Goal: Information Seeking & Learning: Learn about a topic

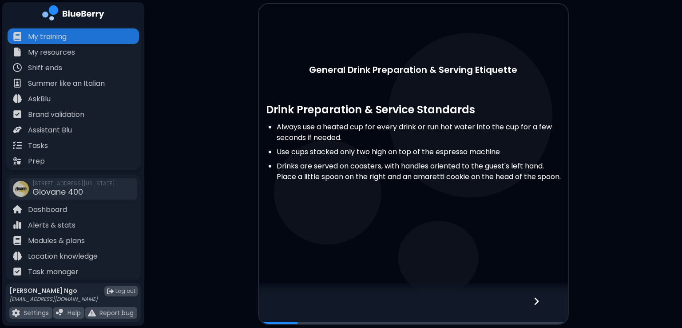
click at [544, 307] on div at bounding box center [542, 308] width 52 height 29
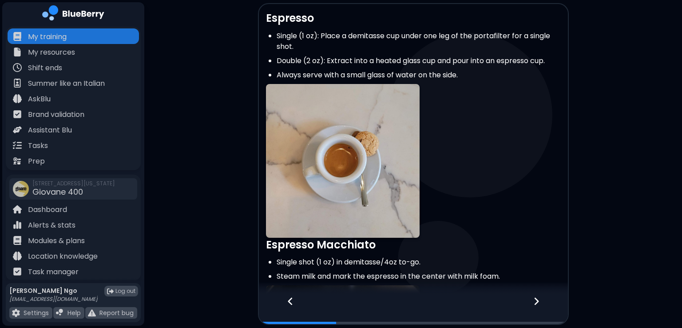
click at [540, 308] on div at bounding box center [542, 308] width 52 height 29
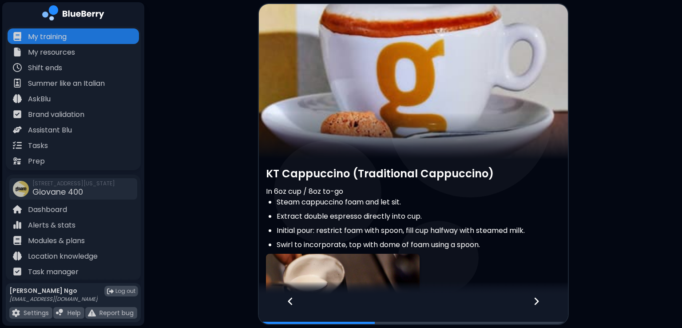
click at [540, 304] on div at bounding box center [542, 308] width 52 height 29
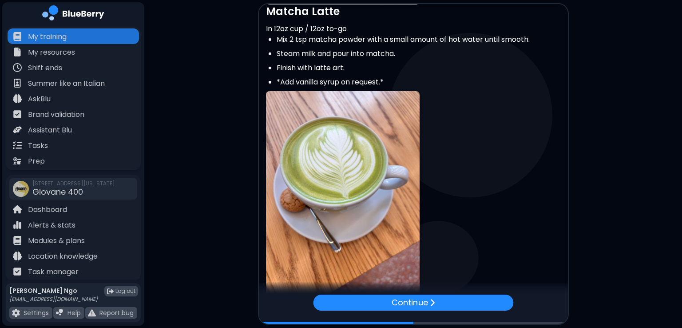
scroll to position [606, 0]
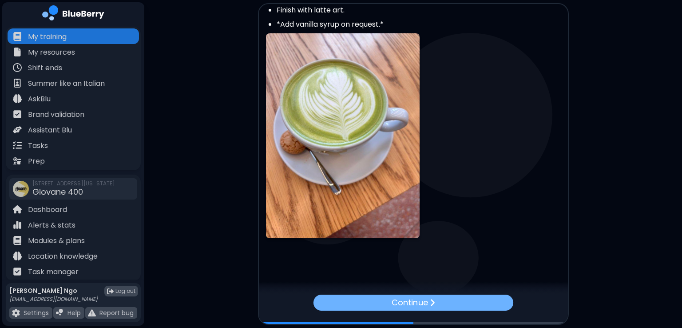
click at [478, 302] on div "Continue" at bounding box center [413, 302] width 200 height 16
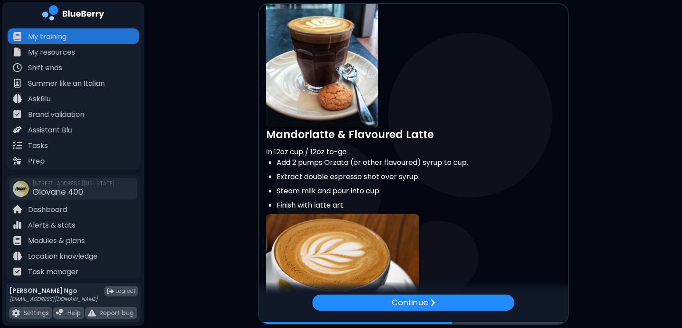
scroll to position [228, 0]
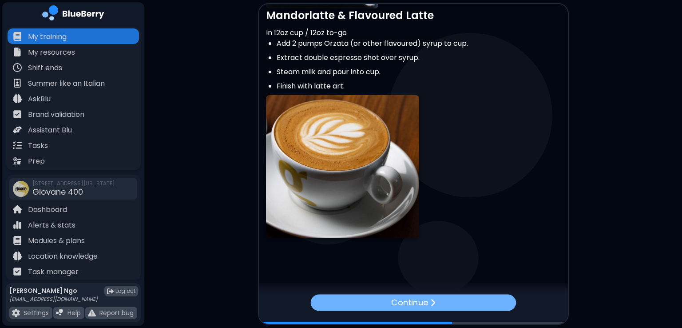
click at [418, 303] on p "Continue" at bounding box center [409, 302] width 37 height 13
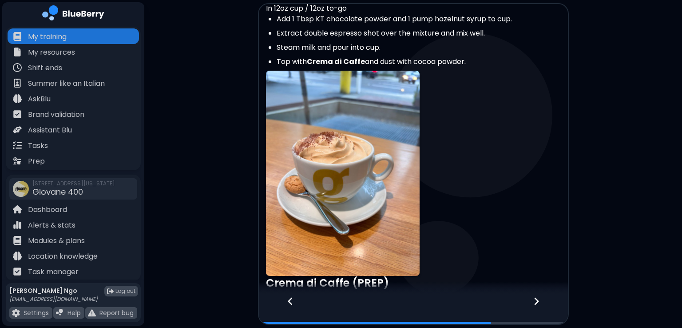
scroll to position [771, 0]
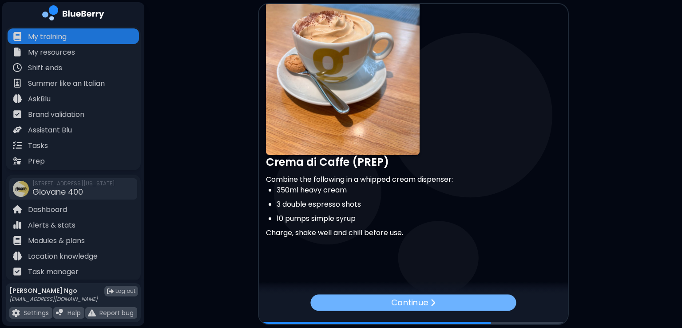
click at [433, 298] on img at bounding box center [432, 302] width 5 height 9
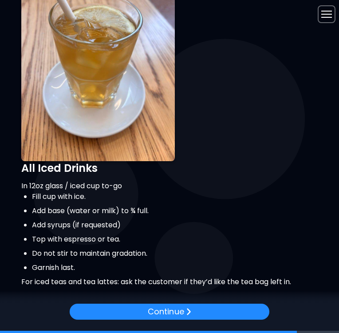
scroll to position [770, 0]
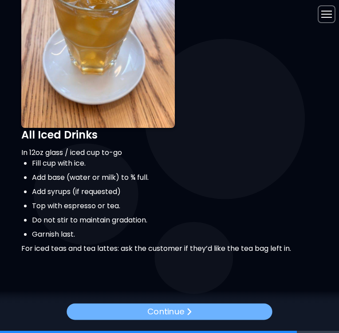
click at [146, 310] on div "Continue" at bounding box center [170, 311] width 206 height 16
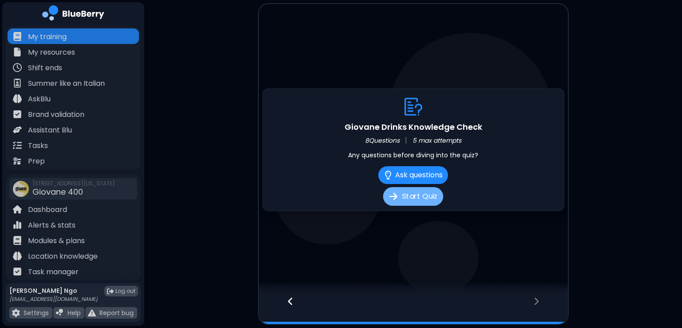
click at [423, 194] on button "Start Quiz" at bounding box center [413, 196] width 60 height 19
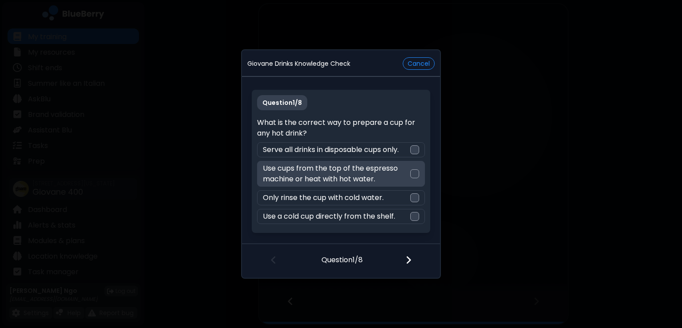
click at [417, 167] on div "Use cups from the top of the espresso machine or heat with hot water." at bounding box center [340, 174] width 167 height 26
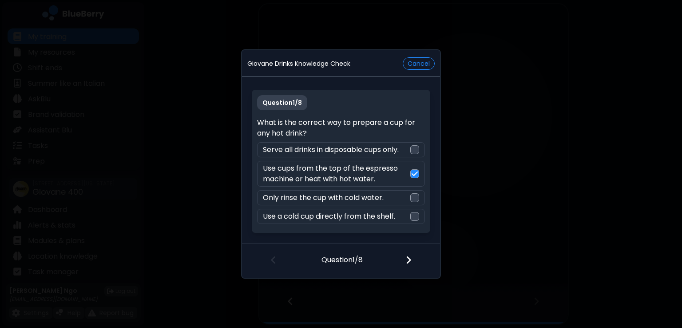
click at [411, 265] on div at bounding box center [414, 260] width 52 height 33
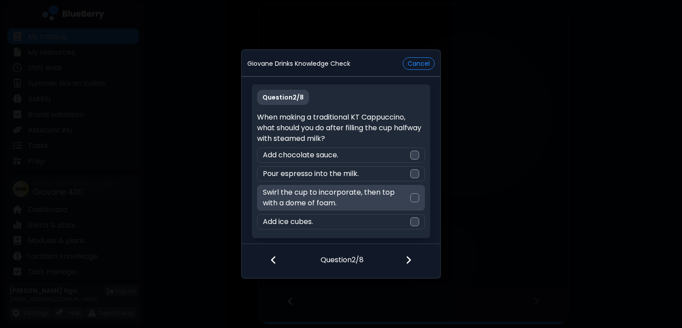
click at [416, 194] on div at bounding box center [414, 197] width 9 height 9
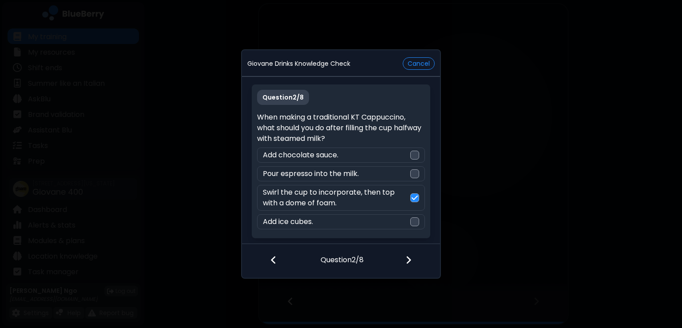
click at [406, 258] on img at bounding box center [408, 260] width 6 height 10
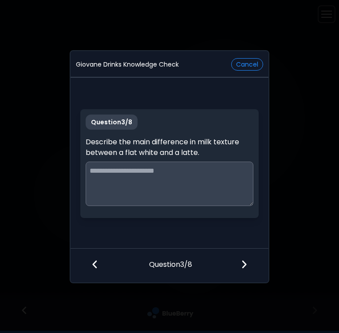
click at [102, 169] on textarea at bounding box center [169, 184] width 167 height 44
type textarea "*"
click at [92, 173] on textarea "**********" at bounding box center [170, 184] width 168 height 44
click at [159, 171] on textarea "**********" at bounding box center [170, 184] width 168 height 44
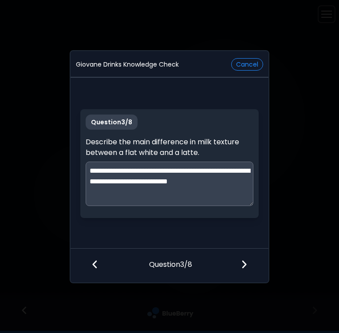
click at [182, 172] on textarea "**********" at bounding box center [170, 184] width 168 height 44
type textarea "**********"
click at [241, 265] on div at bounding box center [245, 265] width 45 height 33
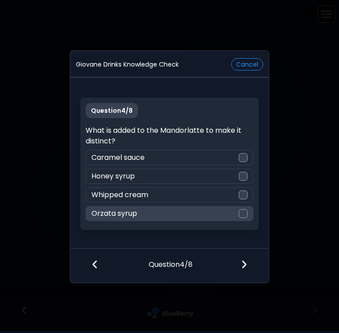
click at [247, 210] on div at bounding box center [243, 213] width 9 height 9
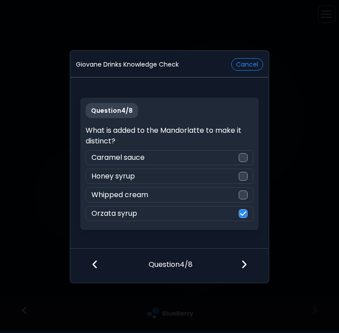
click at [246, 265] on img at bounding box center [244, 264] width 6 height 10
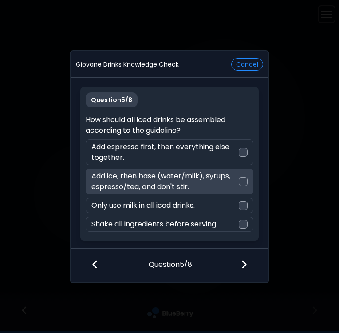
click at [240, 185] on div at bounding box center [243, 181] width 9 height 9
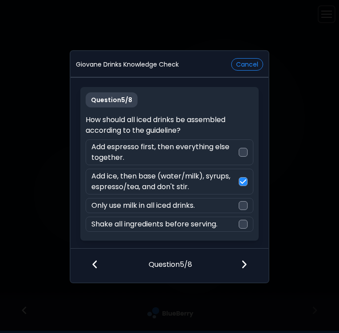
click at [242, 266] on img at bounding box center [244, 264] width 6 height 10
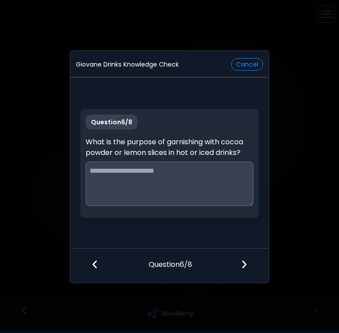
click at [129, 171] on textarea at bounding box center [169, 184] width 167 height 44
type textarea "**********"
click at [240, 262] on div at bounding box center [245, 265] width 45 height 33
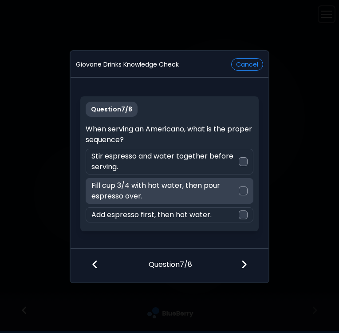
click at [240, 187] on div at bounding box center [243, 191] width 9 height 9
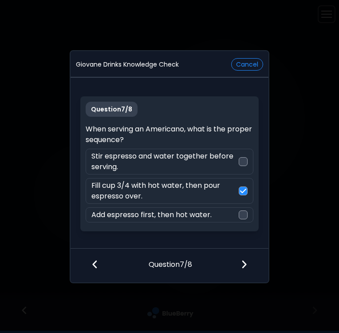
click at [251, 270] on div at bounding box center [245, 265] width 45 height 33
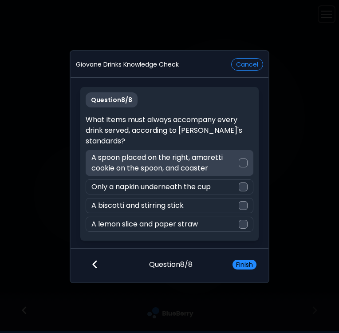
click at [242, 163] on div at bounding box center [243, 163] width 9 height 9
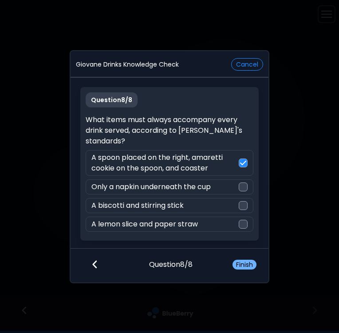
click at [247, 267] on button "Finish" at bounding box center [245, 265] width 24 height 10
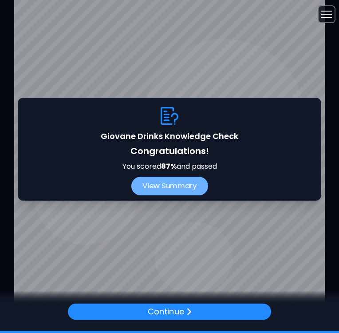
click at [197, 192] on button "View Summary" at bounding box center [169, 186] width 77 height 19
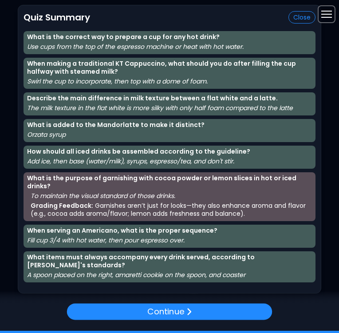
click at [197, 192] on p "To maintain the visual standard of those drinks." at bounding box center [172, 196] width 282 height 8
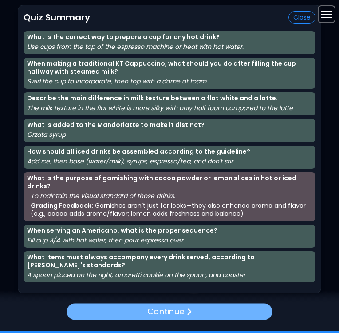
click at [182, 313] on p "Continue" at bounding box center [165, 312] width 37 height 13
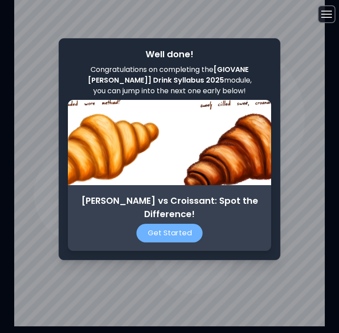
click at [185, 231] on p "Get Started" at bounding box center [169, 233] width 66 height 19
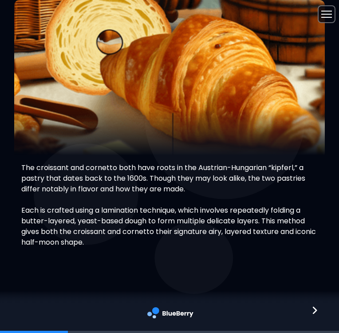
scroll to position [8, 0]
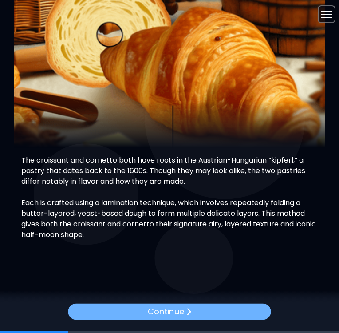
click at [171, 313] on p "Continue" at bounding box center [166, 312] width 36 height 12
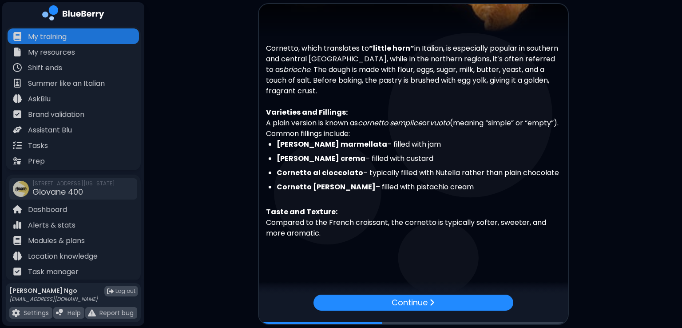
scroll to position [124, 0]
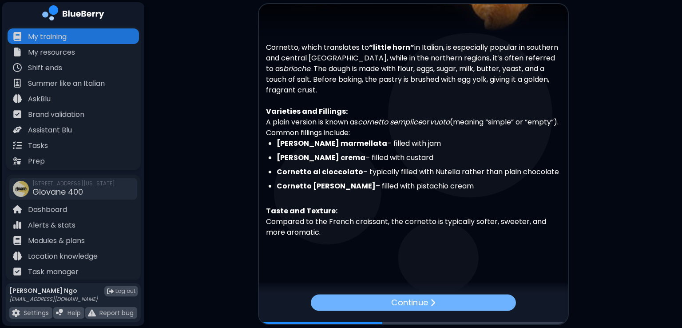
click at [441, 301] on div "Continue" at bounding box center [413, 302] width 205 height 16
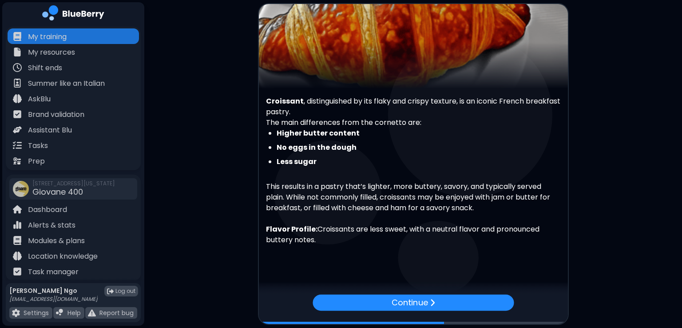
scroll to position [71, 0]
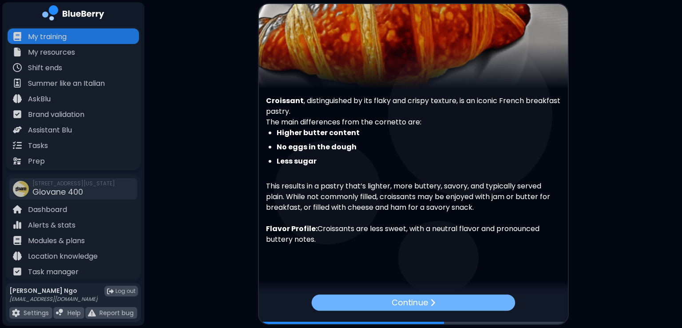
click at [444, 295] on div "Continue" at bounding box center [412, 302] width 203 height 16
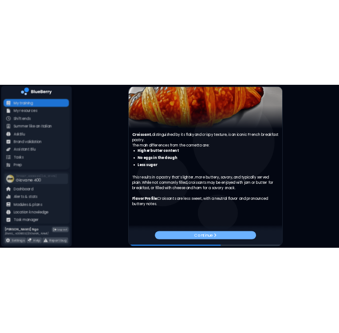
scroll to position [0, 0]
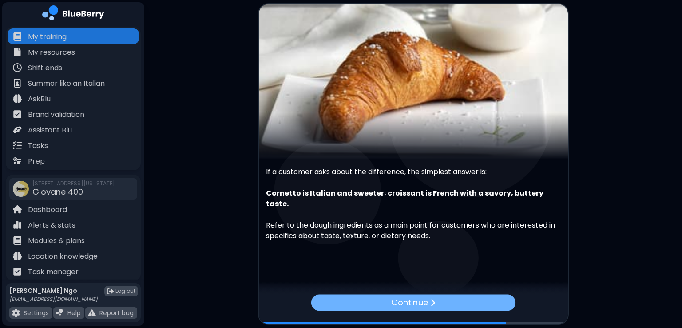
click at [415, 304] on p "Continue" at bounding box center [409, 302] width 37 height 13
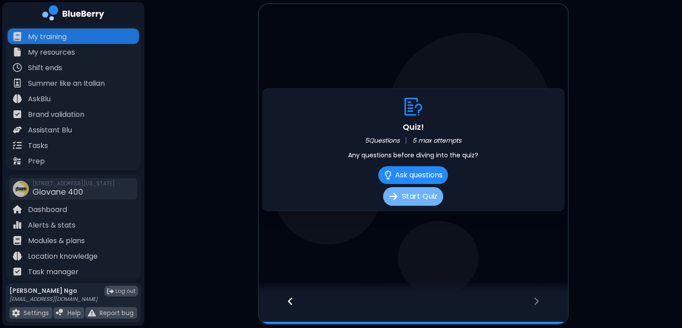
click at [423, 195] on button "Start Quiz" at bounding box center [413, 196] width 60 height 19
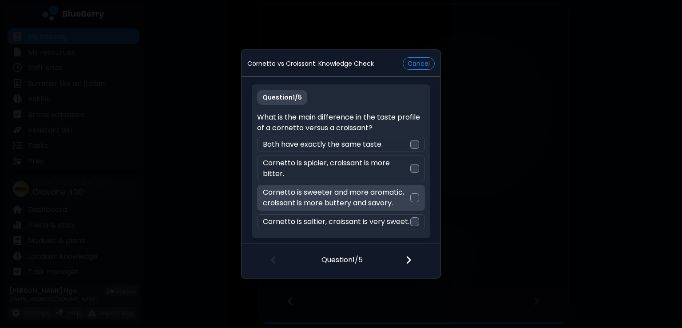
click at [420, 196] on div "Cornetto is sweeter and more aromatic, croissant is more buttery and savory." at bounding box center [340, 198] width 167 height 26
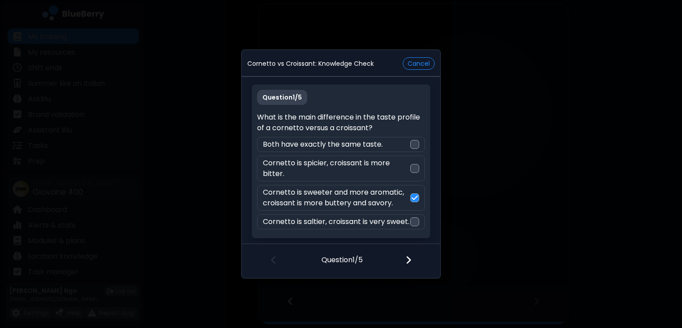
click at [410, 262] on img at bounding box center [408, 260] width 6 height 10
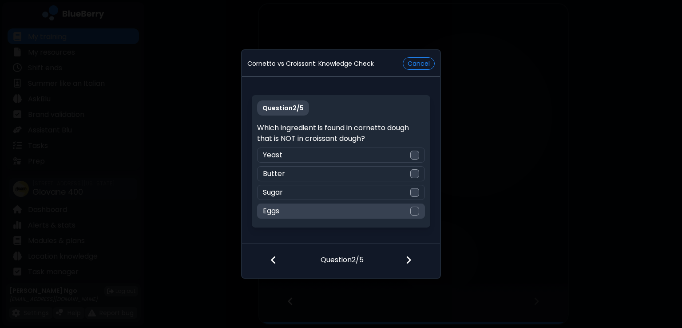
click at [401, 217] on div "Eggs" at bounding box center [340, 210] width 167 height 15
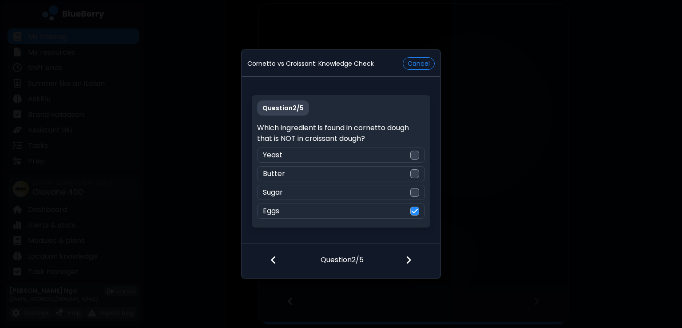
click at [403, 263] on div at bounding box center [414, 260] width 52 height 33
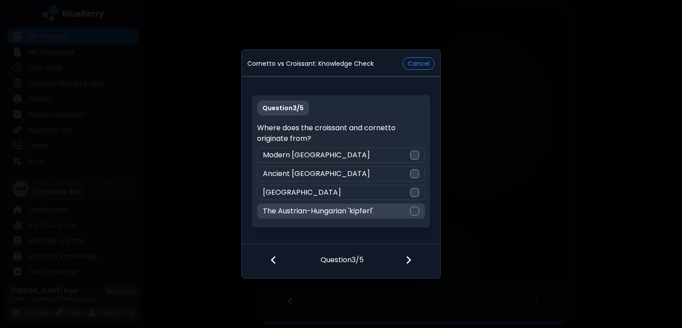
click at [412, 211] on div at bounding box center [414, 210] width 9 height 9
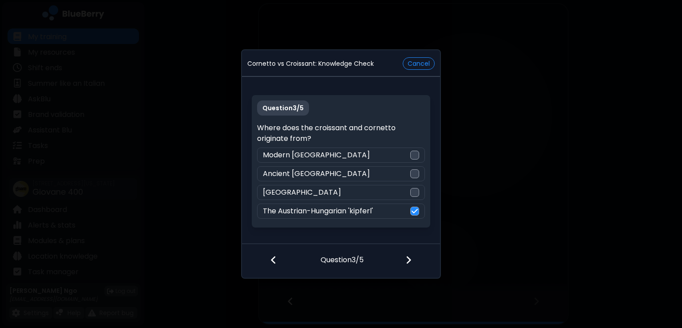
click at [409, 264] on img at bounding box center [408, 260] width 6 height 10
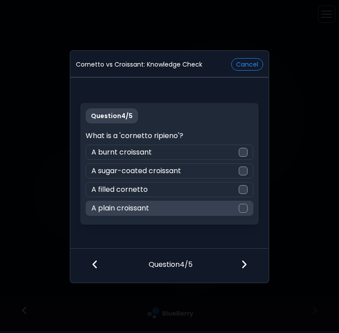
click at [245, 209] on div at bounding box center [243, 208] width 9 height 9
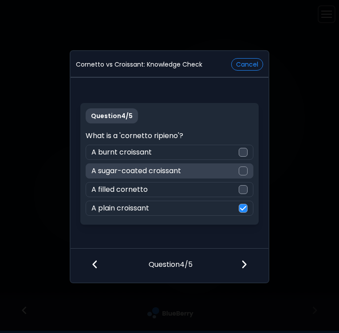
click at [245, 167] on div at bounding box center [243, 171] width 9 height 9
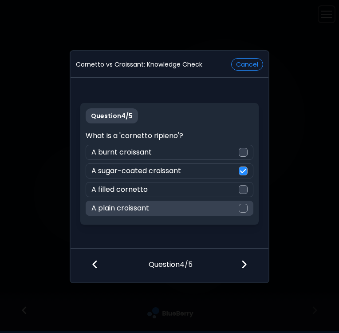
click at [166, 213] on div "A plain croissant" at bounding box center [169, 208] width 167 height 15
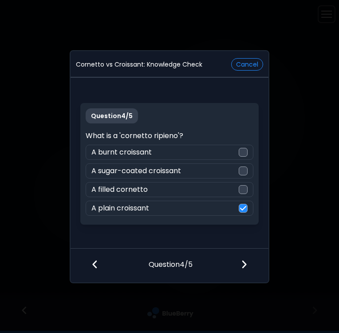
click at [243, 266] on img at bounding box center [244, 264] width 6 height 10
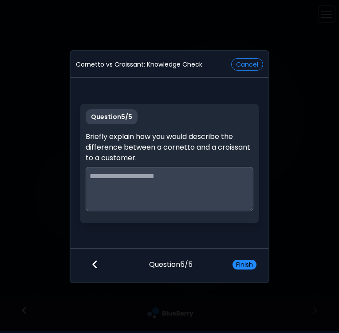
click at [211, 190] on textarea at bounding box center [169, 189] width 167 height 44
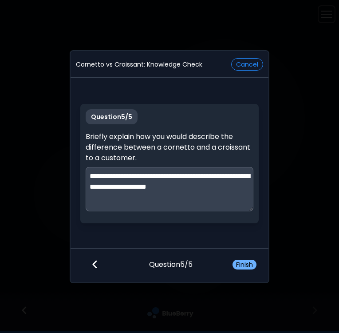
type textarea "**********"
click at [248, 266] on button "Finish" at bounding box center [245, 265] width 24 height 10
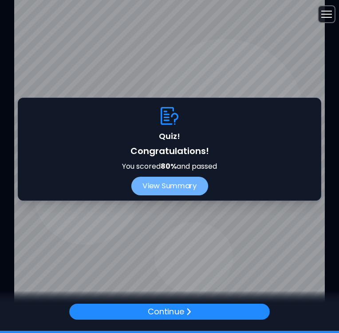
click at [181, 190] on button "View Summary" at bounding box center [169, 186] width 77 height 19
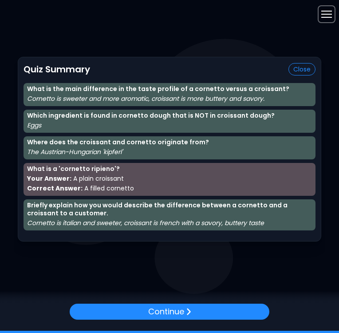
click at [181, 184] on p "Correct Answer: A filled cornetto" at bounding box center [169, 188] width 285 height 8
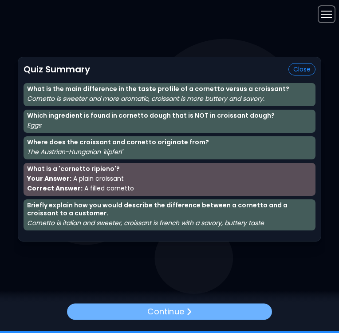
click at [179, 314] on p "Continue" at bounding box center [165, 312] width 37 height 13
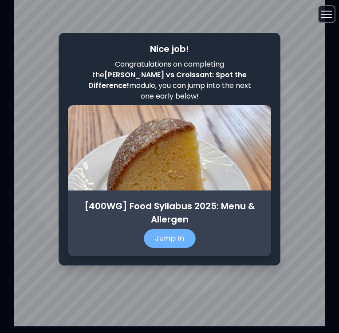
click at [181, 235] on p "Jump In" at bounding box center [170, 238] width 52 height 19
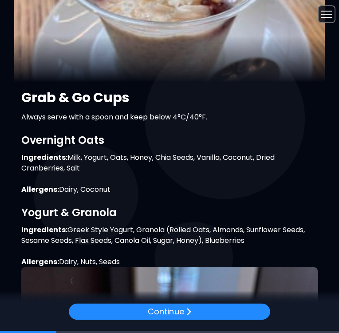
scroll to position [73, 0]
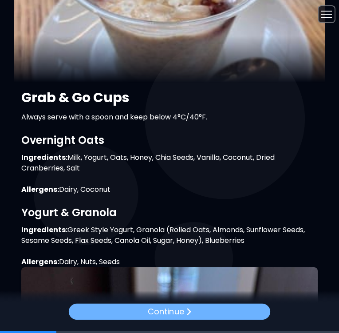
click at [168, 316] on p "Continue" at bounding box center [166, 312] width 36 height 12
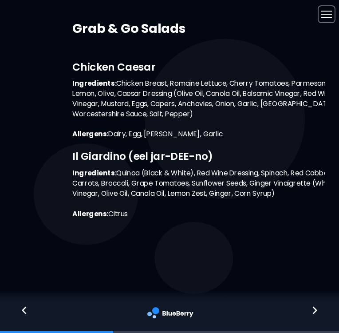
scroll to position [0, 0]
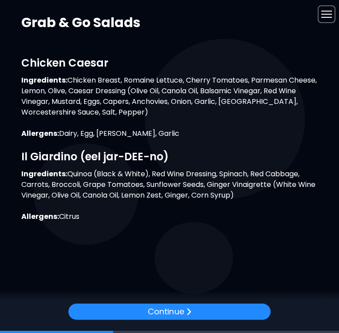
click at [168, 316] on p "Continue" at bounding box center [166, 312] width 36 height 12
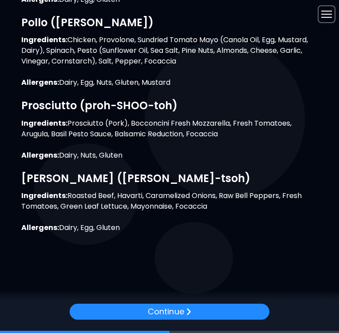
scroll to position [409, 0]
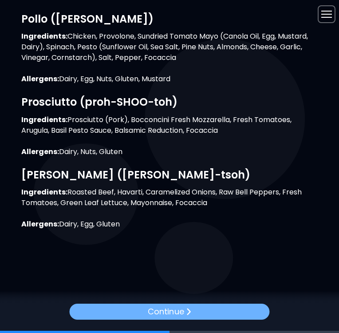
click at [172, 312] on p "Continue" at bounding box center [166, 312] width 36 height 12
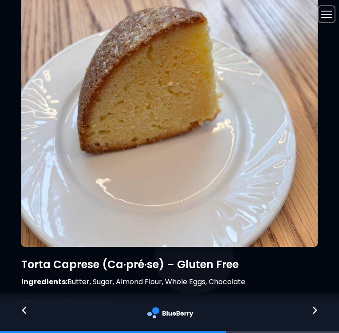
scroll to position [432, 0]
